Goal: Task Accomplishment & Management: Use online tool/utility

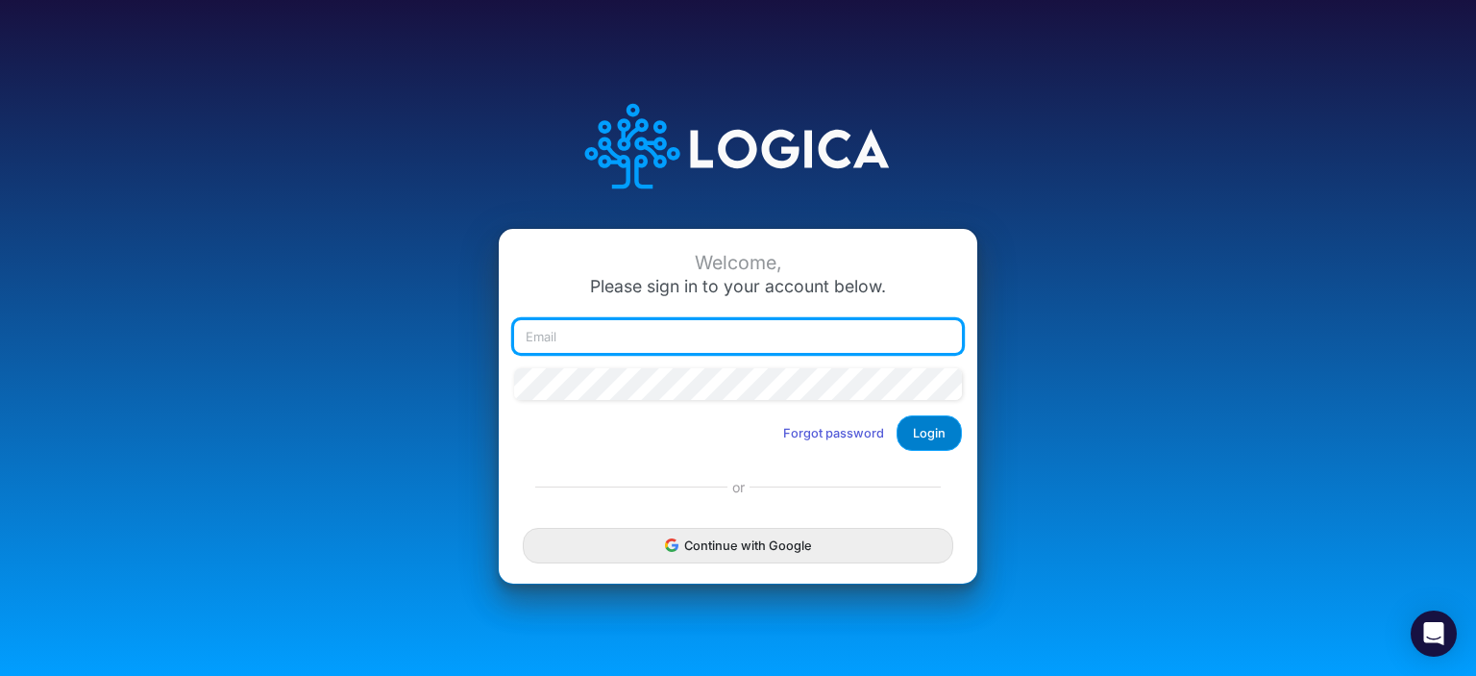
type input "rswan@heritage-communities.com"
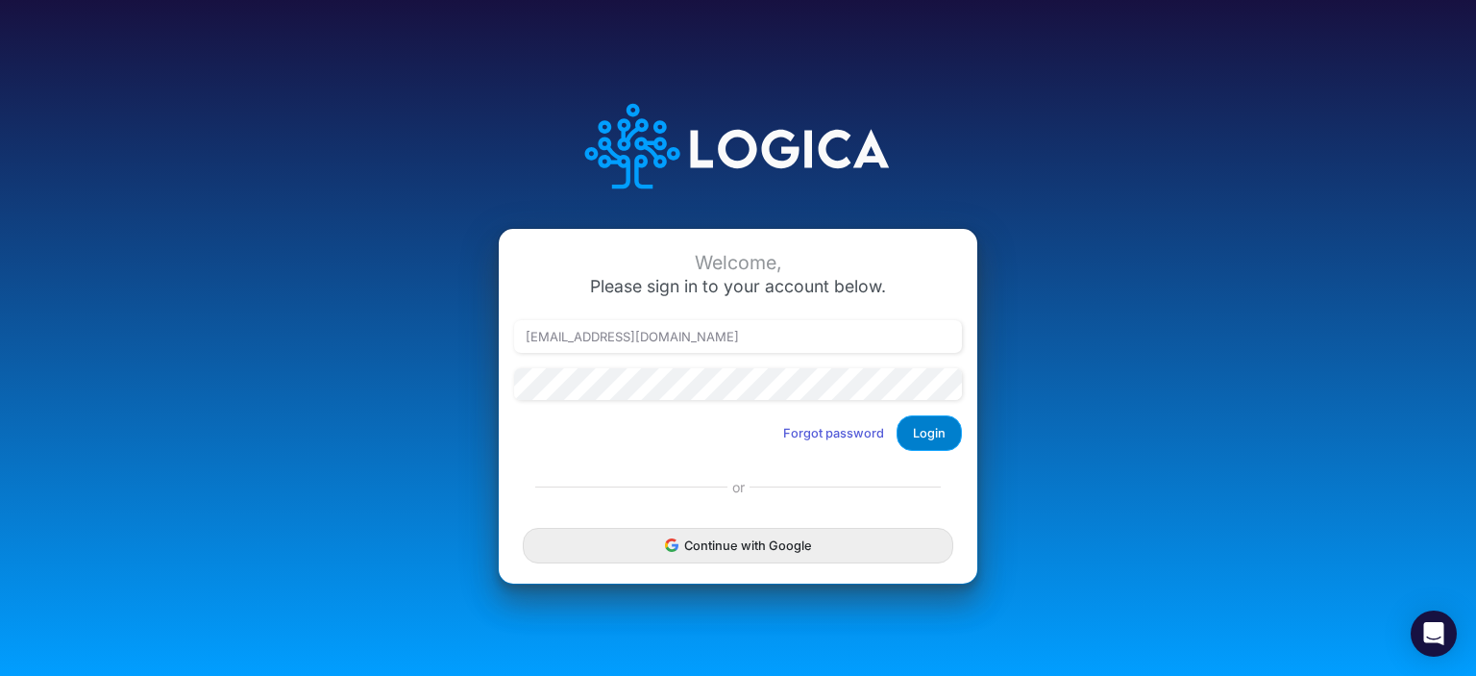
click at [930, 418] on button "Login" at bounding box center [929, 433] width 65 height 36
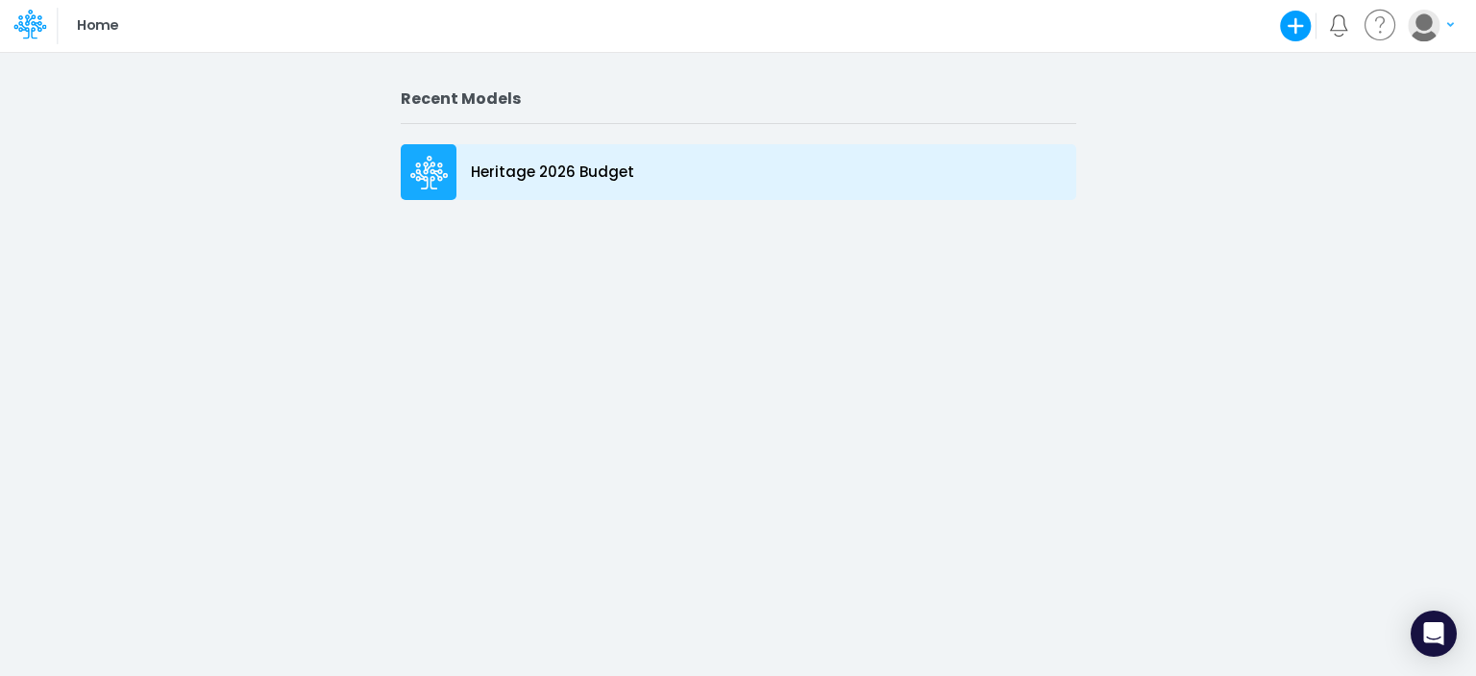
click at [412, 173] on icon at bounding box center [426, 175] width 33 height 12
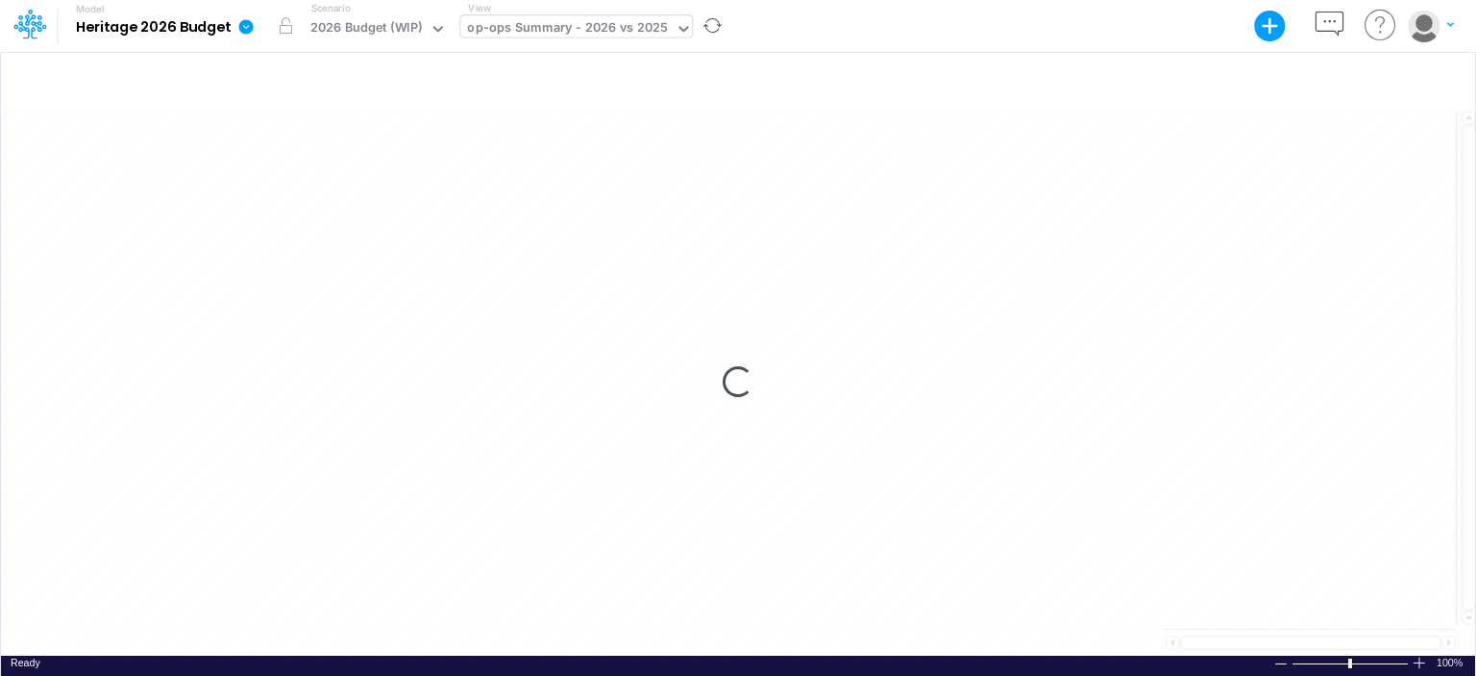
click at [583, 31] on div "op-ops Summary - 2026 vs 2025" at bounding box center [567, 29] width 201 height 22
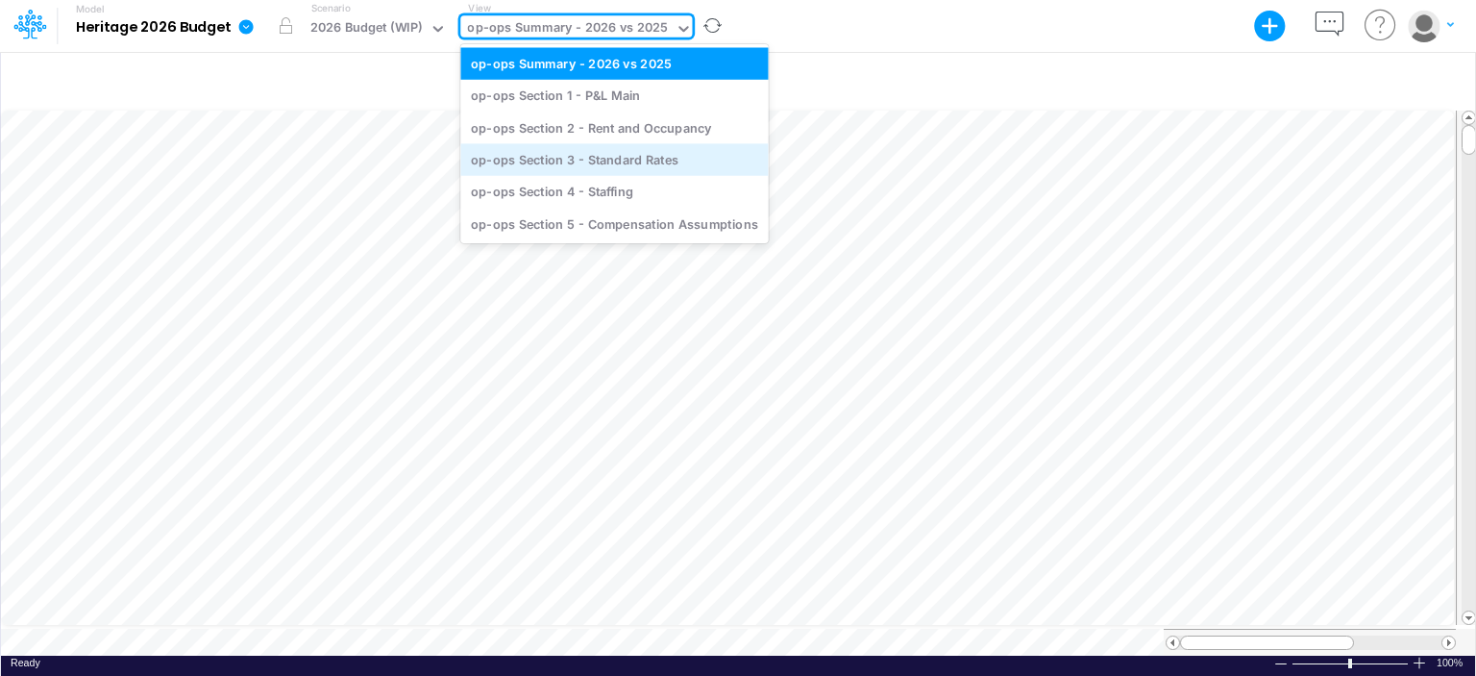
click at [571, 170] on div "op-ops Section 3 - Standard Rates" at bounding box center [614, 159] width 308 height 32
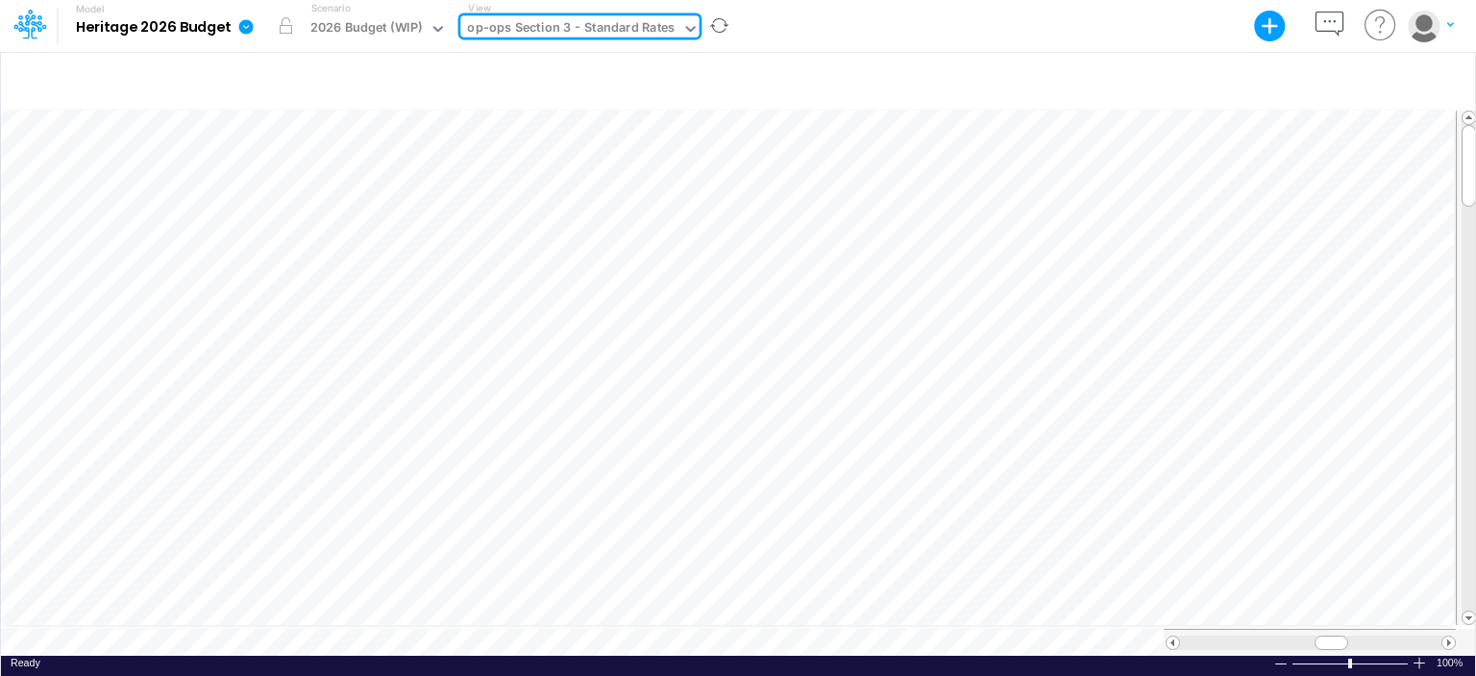
click at [662, 27] on div "op-ops Section 3 - Standard Rates" at bounding box center [571, 29] width 208 height 22
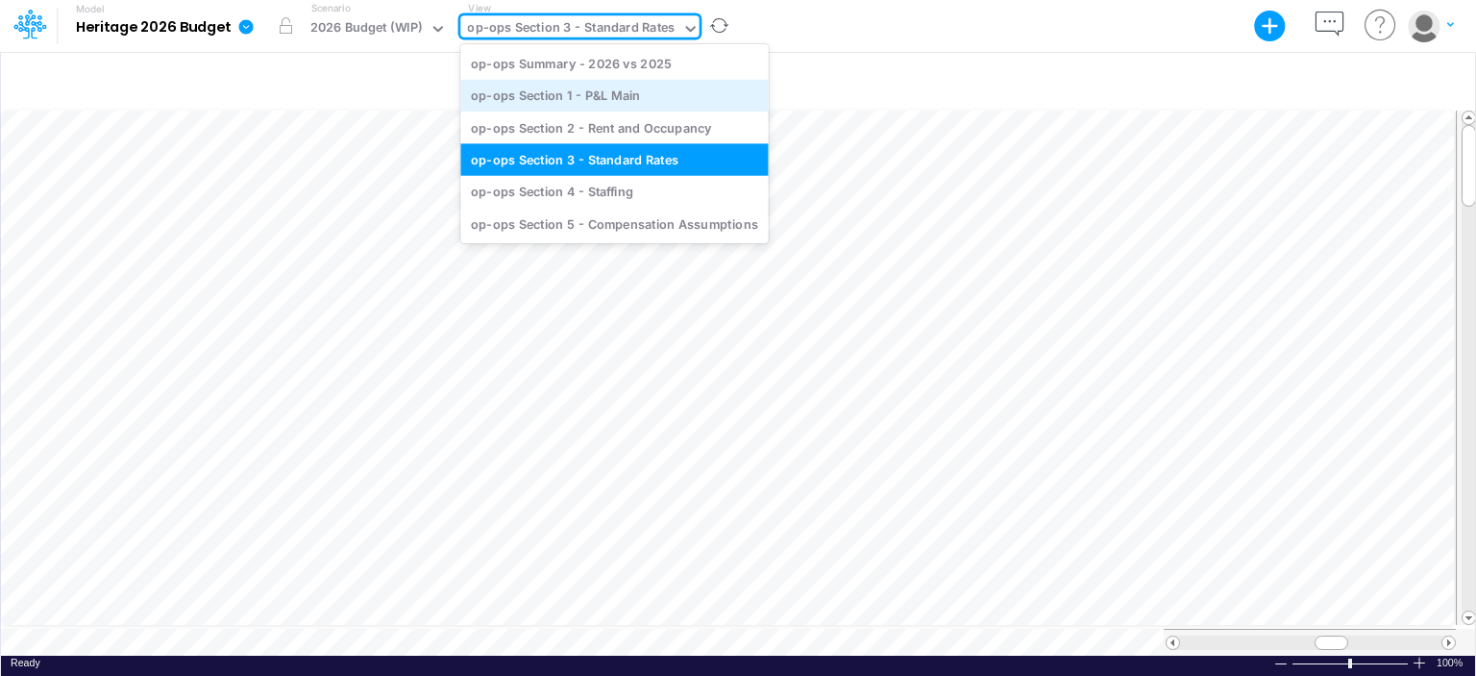
click at [608, 99] on div "op-ops Section 1 - P&L Main" at bounding box center [614, 96] width 308 height 32
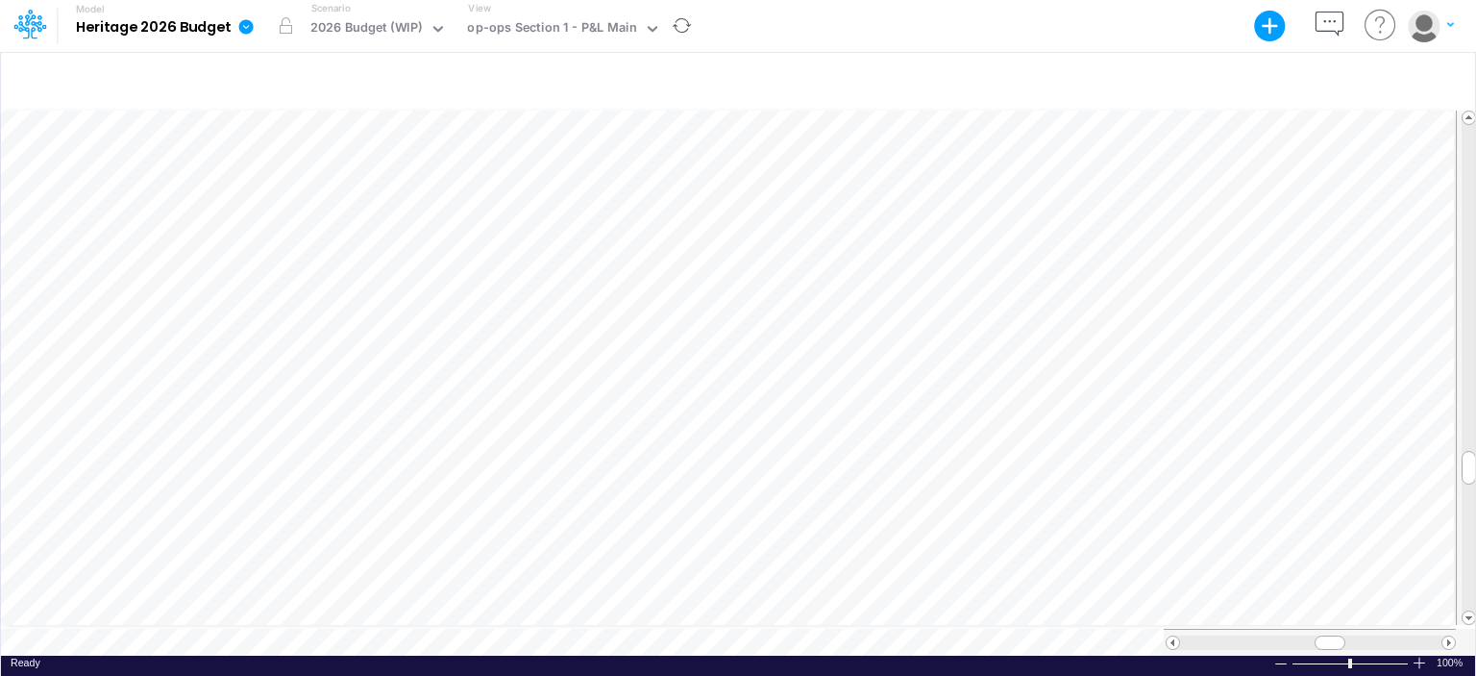
scroll to position [9, 2]
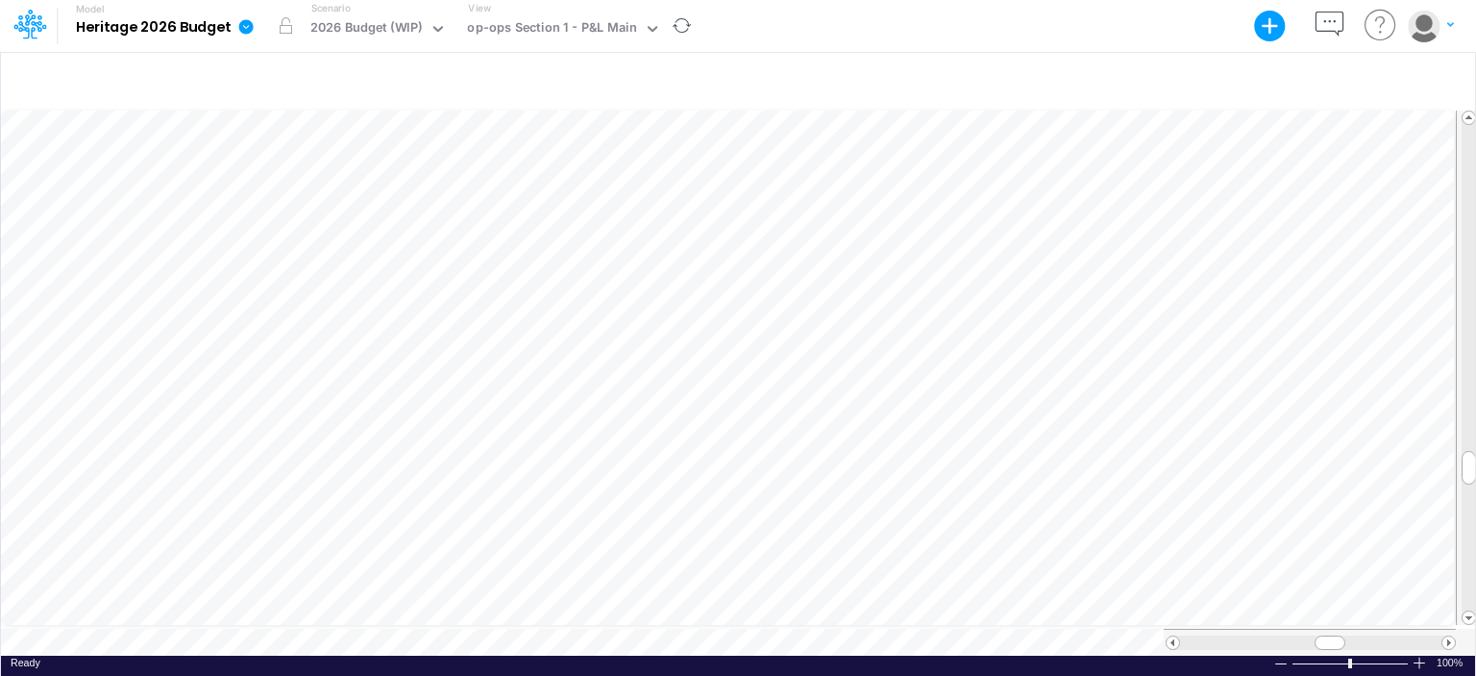
scroll to position [9, 2]
